Goal: Information Seeking & Learning: Check status

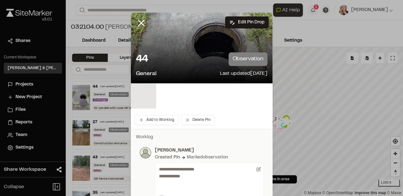
scroll to position [147, 0]
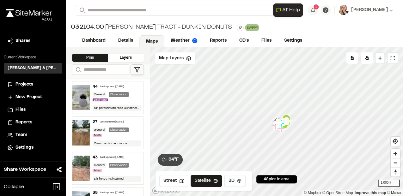
click at [34, 82] on div "Projects" at bounding box center [36, 84] width 43 height 7
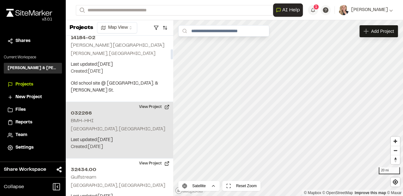
scroll to position [295, 0]
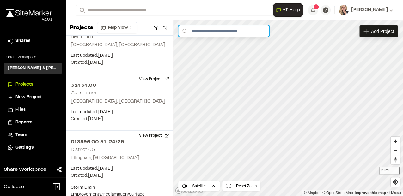
click at [215, 32] on input "text" at bounding box center [223, 30] width 91 height 11
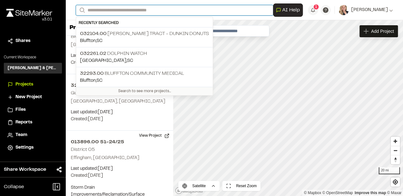
click at [150, 11] on input "Search" at bounding box center [174, 10] width 197 height 10
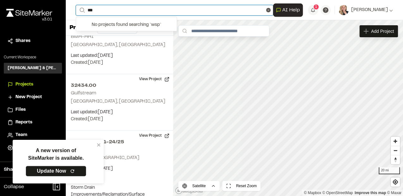
drag, startPoint x: 94, startPoint y: 11, endPoint x: 81, endPoint y: 15, distance: 12.9
click at [81, 15] on div "**********" at bounding box center [234, 10] width 317 height 20
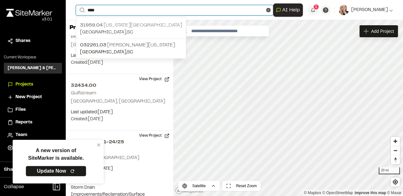
type input "****"
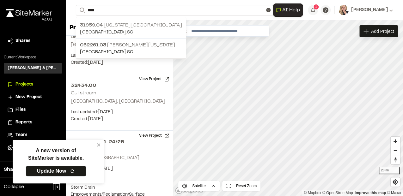
click at [110, 30] on p "[GEOGRAPHIC_DATA] , [GEOGRAPHIC_DATA]" at bounding box center [131, 32] width 102 height 7
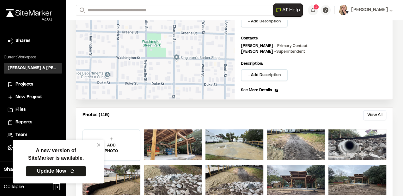
scroll to position [168, 0]
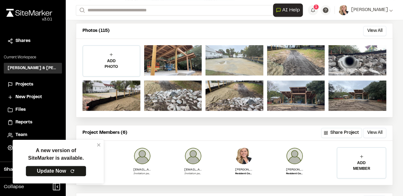
click at [240, 65] on div at bounding box center [234, 60] width 58 height 30
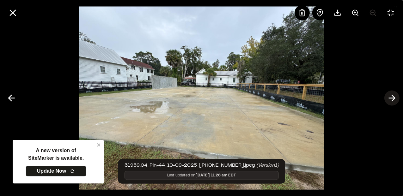
click at [389, 97] on icon at bounding box center [391, 98] width 10 height 11
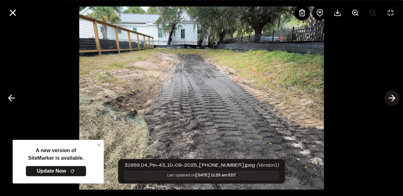
click at [385, 100] on button at bounding box center [391, 98] width 15 height 15
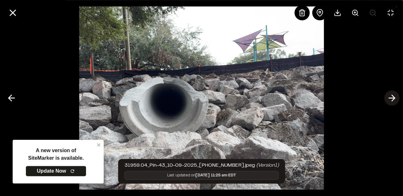
click at [384, 101] on button at bounding box center [391, 98] width 15 height 15
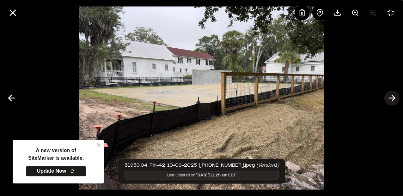
click at [390, 98] on line at bounding box center [391, 98] width 6 height 0
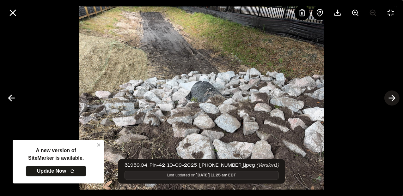
click at [390, 98] on line at bounding box center [391, 98] width 6 height 0
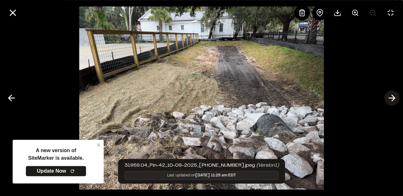
click at [390, 98] on line at bounding box center [391, 98] width 6 height 0
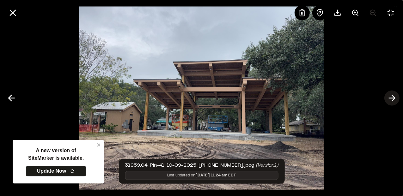
click at [390, 98] on line at bounding box center [391, 98] width 6 height 0
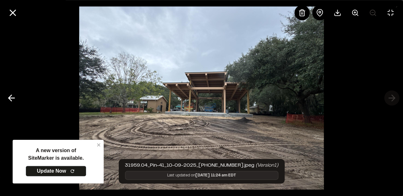
click at [390, 98] on div at bounding box center [201, 98] width 403 height 196
click at [9, 100] on icon at bounding box center [11, 98] width 10 height 11
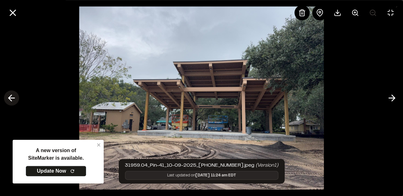
click at [15, 98] on line at bounding box center [12, 98] width 6 height 0
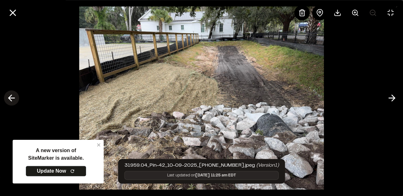
click at [15, 98] on line at bounding box center [12, 98] width 6 height 0
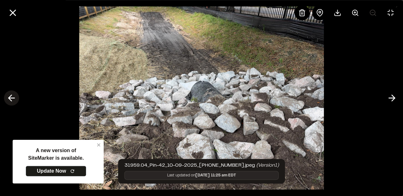
click at [13, 96] on icon at bounding box center [11, 98] width 10 height 11
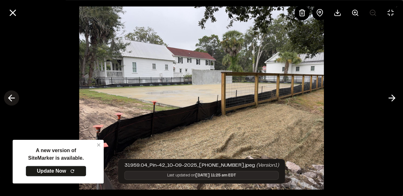
click at [13, 96] on icon at bounding box center [11, 98] width 10 height 11
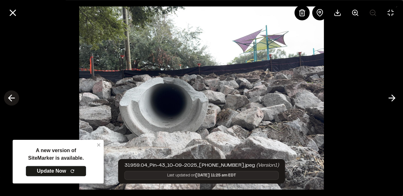
click at [13, 96] on icon at bounding box center [11, 98] width 10 height 11
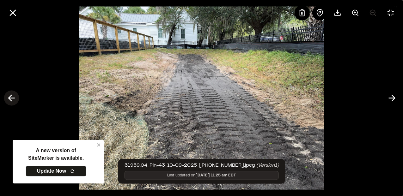
click at [13, 96] on icon at bounding box center [11, 98] width 10 height 11
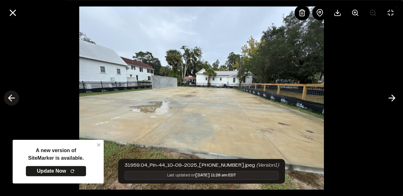
click at [13, 97] on icon at bounding box center [11, 98] width 10 height 11
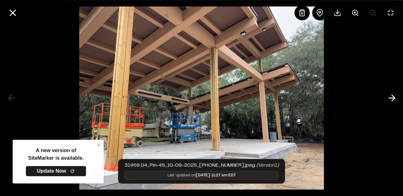
click at [9, 96] on div at bounding box center [201, 98] width 403 height 196
click at [394, 93] on icon at bounding box center [391, 98] width 10 height 11
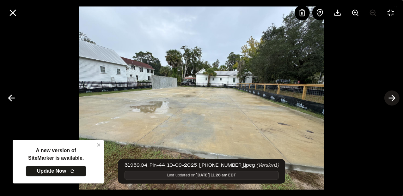
click at [394, 93] on icon at bounding box center [391, 98] width 10 height 11
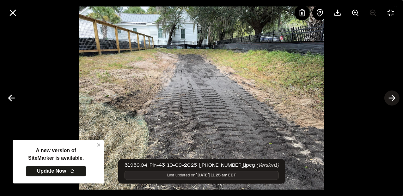
click at [394, 93] on icon at bounding box center [391, 98] width 10 height 11
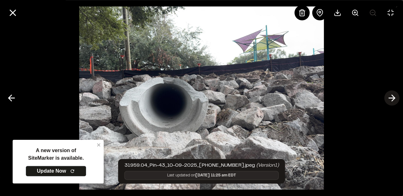
click at [394, 93] on icon at bounding box center [391, 98] width 10 height 11
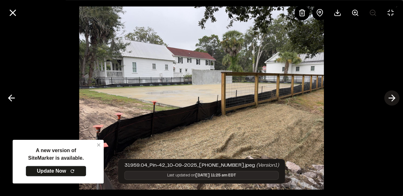
click at [394, 93] on icon at bounding box center [391, 98] width 10 height 11
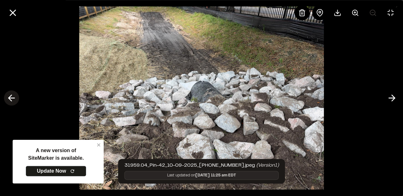
click at [12, 100] on icon at bounding box center [11, 98] width 10 height 11
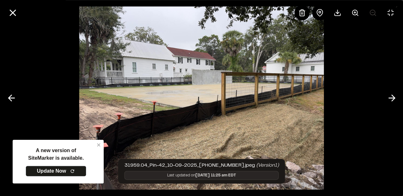
drag, startPoint x: 160, startPoint y: 91, endPoint x: 148, endPoint y: 145, distance: 55.9
drag, startPoint x: 148, startPoint y: 145, endPoint x: 136, endPoint y: 110, distance: 37.4
click at [136, 110] on img at bounding box center [201, 98] width 245 height 196
click at [13, 14] on line at bounding box center [12, 12] width 5 height 5
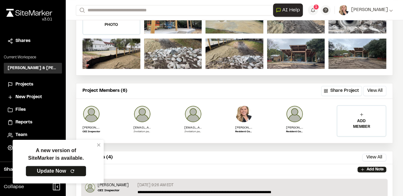
scroll to position [210, 0]
click at [370, 88] on button "View All" at bounding box center [374, 91] width 23 height 10
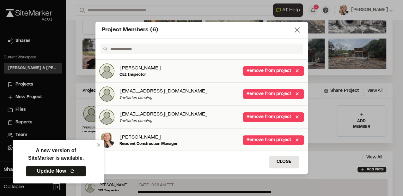
click at [295, 32] on line at bounding box center [297, 30] width 4 height 4
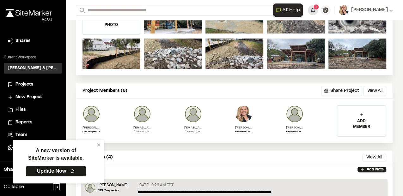
click at [308, 12] on button "1" at bounding box center [313, 10] width 10 height 10
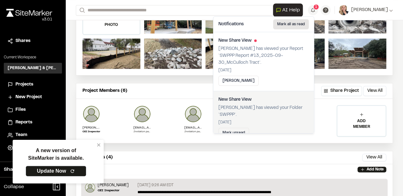
click at [286, 24] on button "Mark all as read" at bounding box center [291, 24] width 36 height 10
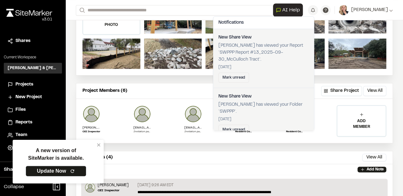
click at [26, 86] on span "Projects" at bounding box center [24, 84] width 18 height 7
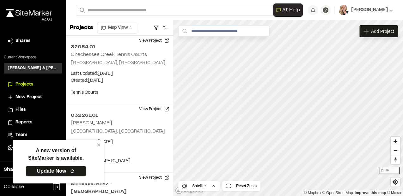
click at [30, 122] on span "Reports" at bounding box center [23, 122] width 17 height 7
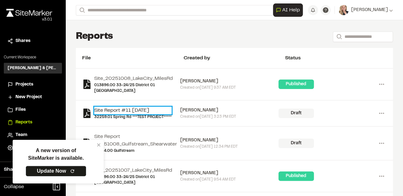
click at [126, 108] on link "Site Report #11 [DATE]" at bounding box center [132, 111] width 77 height 8
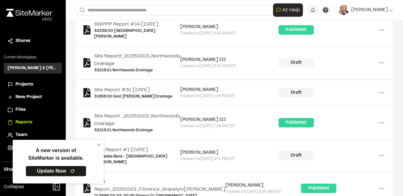
scroll to position [858, 0]
